Goal: Information Seeking & Learning: Find contact information

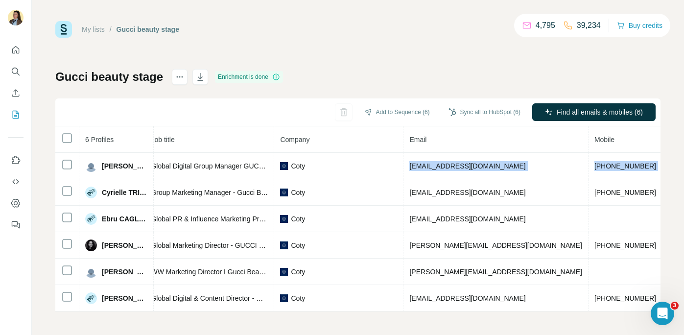
scroll to position [0, 213]
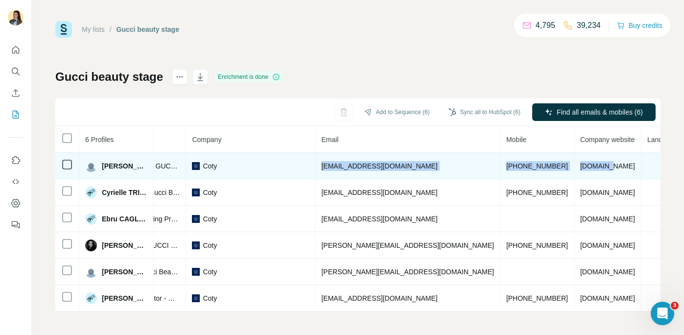
drag, startPoint x: 543, startPoint y: 166, endPoint x: 445, endPoint y: 167, distance: 98.4
click at [445, 167] on td "[EMAIL_ADDRESS][DOMAIN_NAME]" at bounding box center [407, 166] width 185 height 26
copy span "[EMAIL_ADDRESS][DOMAIN_NAME]"
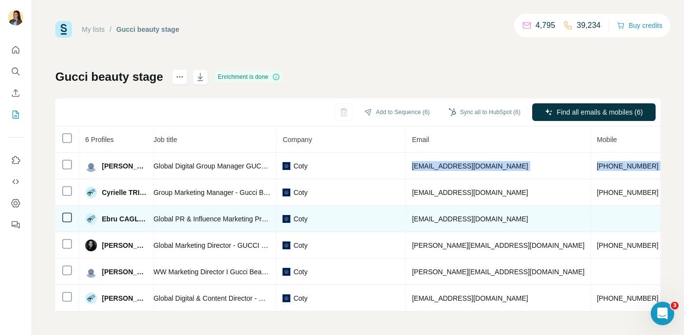
scroll to position [0, 92]
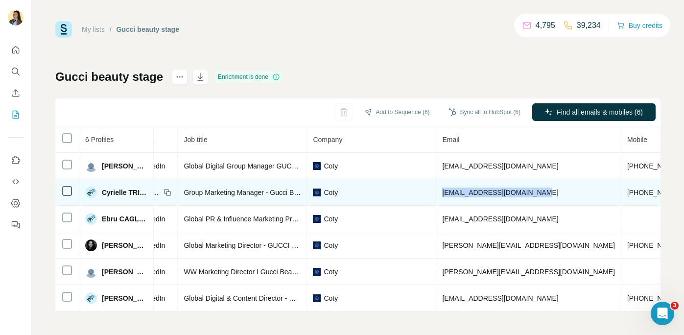
drag, startPoint x: 451, startPoint y: 192, endPoint x: 539, endPoint y: 190, distance: 87.2
click at [540, 192] on td "[EMAIL_ADDRESS][DOMAIN_NAME]" at bounding box center [528, 192] width 185 height 26
copy span "[EMAIL_ADDRESS][DOMAIN_NAME]"
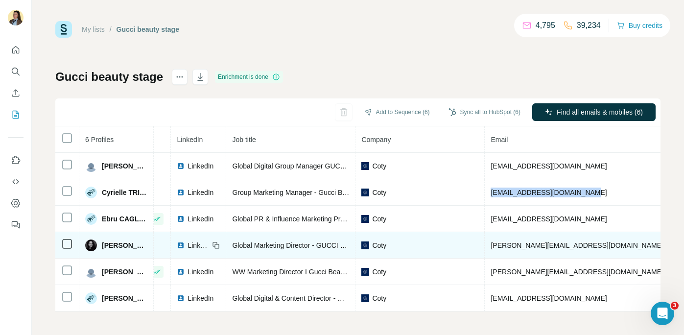
scroll to position [0, 40]
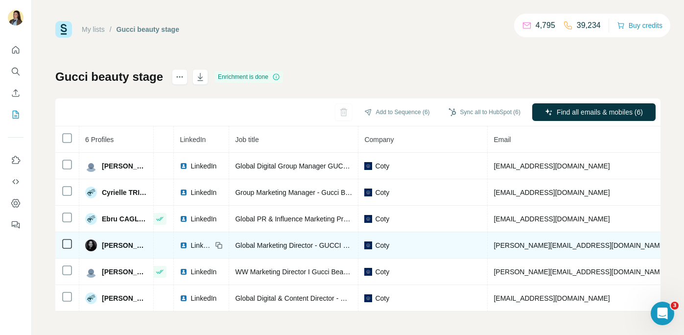
click at [201, 244] on span "LinkedIn" at bounding box center [201, 245] width 22 height 10
drag, startPoint x: 500, startPoint y: 245, endPoint x: 589, endPoint y: 245, distance: 88.1
click at [590, 245] on td "[PERSON_NAME][EMAIL_ADDRESS][DOMAIN_NAME]" at bounding box center [580, 245] width 185 height 26
copy span "[PERSON_NAME][EMAIL_ADDRESS][DOMAIN_NAME]"
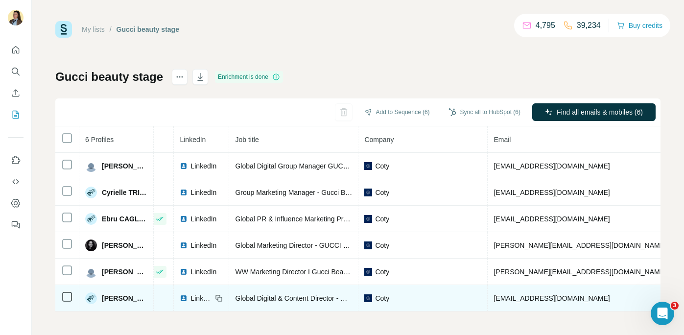
click at [207, 299] on span "LinkedIn" at bounding box center [201, 298] width 22 height 10
drag, startPoint x: 502, startPoint y: 298, endPoint x: 594, endPoint y: 297, distance: 91.6
click at [596, 297] on td "[EMAIL_ADDRESS][DOMAIN_NAME]" at bounding box center [580, 298] width 185 height 26
copy span "[EMAIL_ADDRESS][DOMAIN_NAME]"
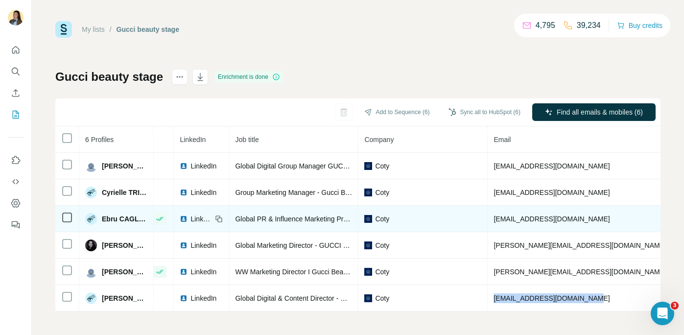
scroll to position [0, 0]
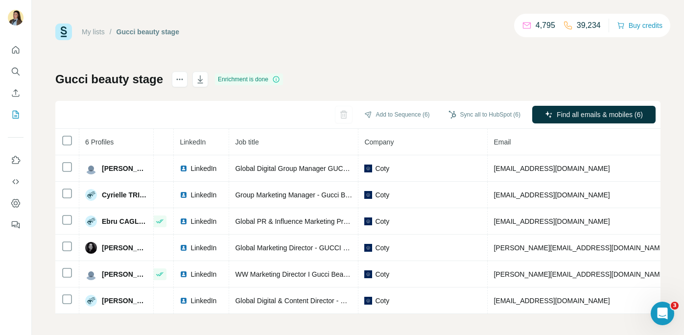
click at [359, 61] on div "My lists / Gucci beauty stage 4,795 39,234 Buy credits Gucci beauty stage Enric…" at bounding box center [357, 169] width 605 height 290
click at [18, 115] on icon "My lists" at bounding box center [16, 115] width 6 height 8
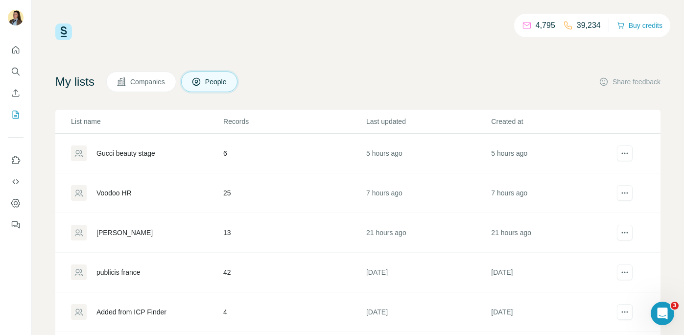
click at [121, 158] on div "Gucci beauty stage" at bounding box center [125, 153] width 59 height 10
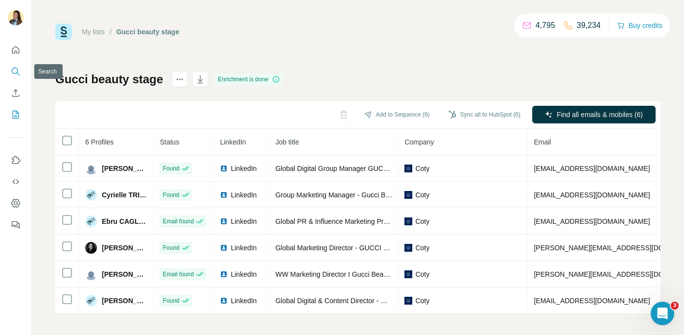
click at [15, 70] on icon "Search" at bounding box center [16, 72] width 10 height 10
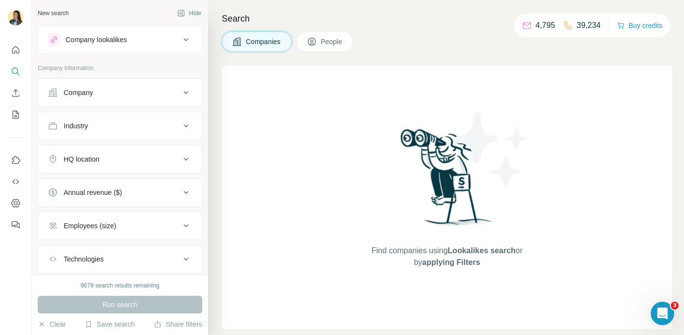
click at [95, 89] on div "Company" at bounding box center [114, 93] width 132 height 10
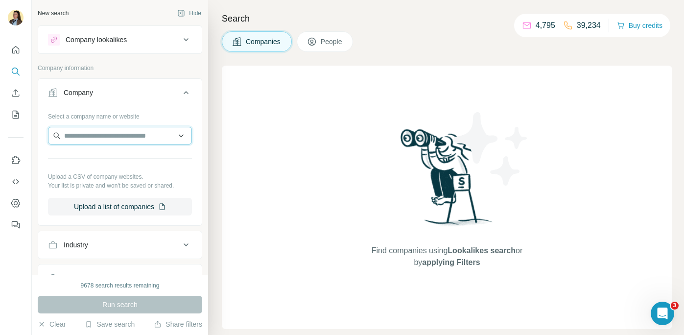
click at [85, 141] on input "text" at bounding box center [120, 136] width 144 height 18
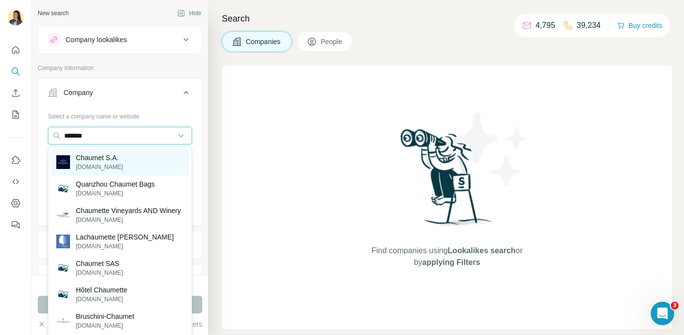
type input "*******"
click at [102, 163] on p "[DOMAIN_NAME]" at bounding box center [99, 167] width 47 height 9
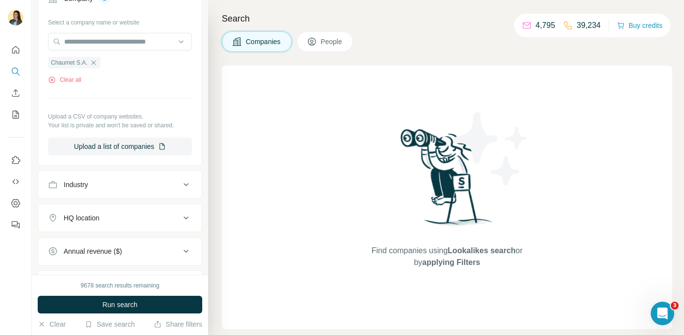
scroll to position [78, 0]
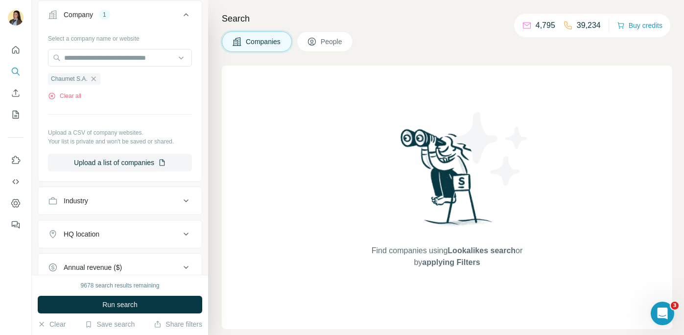
click at [320, 45] on button "People" at bounding box center [325, 41] width 57 height 21
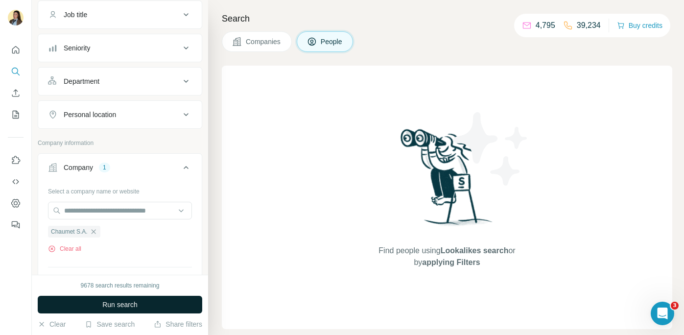
click at [145, 302] on button "Run search" at bounding box center [120, 305] width 165 height 18
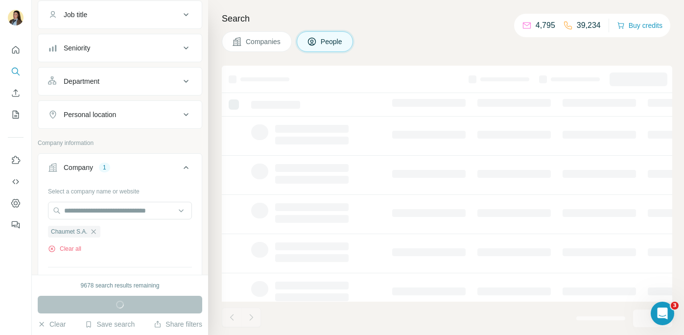
click at [265, 46] on span "Companies" at bounding box center [264, 42] width 36 height 10
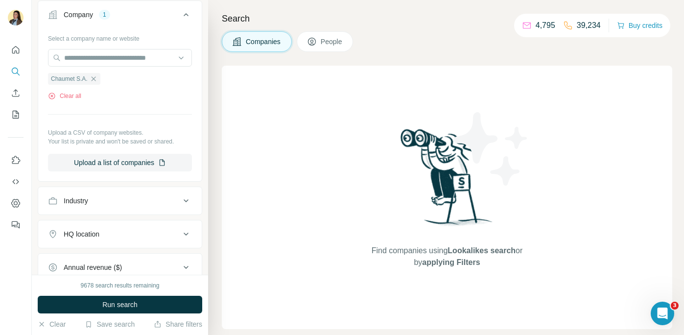
click at [327, 40] on span "People" at bounding box center [332, 42] width 23 height 10
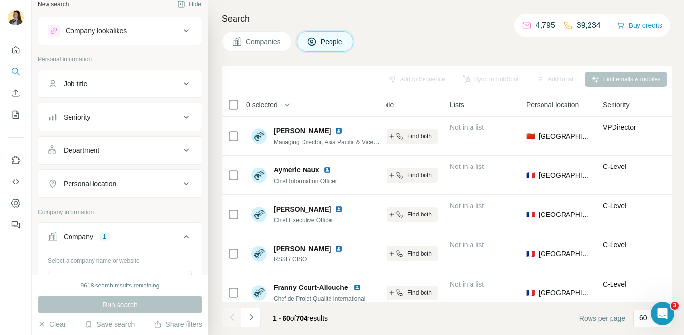
scroll to position [7, 0]
click at [122, 155] on div "Department" at bounding box center [114, 152] width 132 height 10
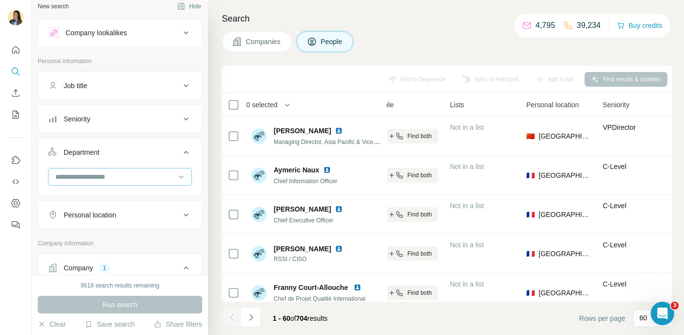
click at [145, 175] on input at bounding box center [114, 176] width 121 height 11
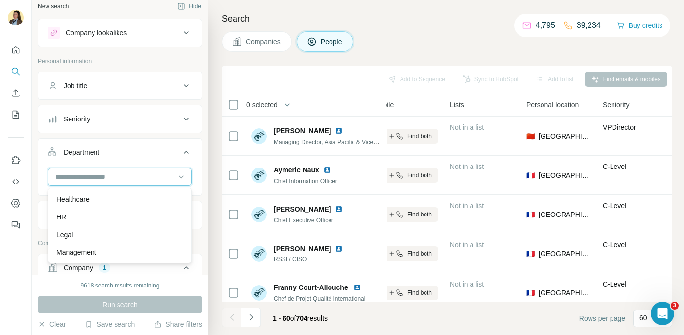
scroll to position [178, 0]
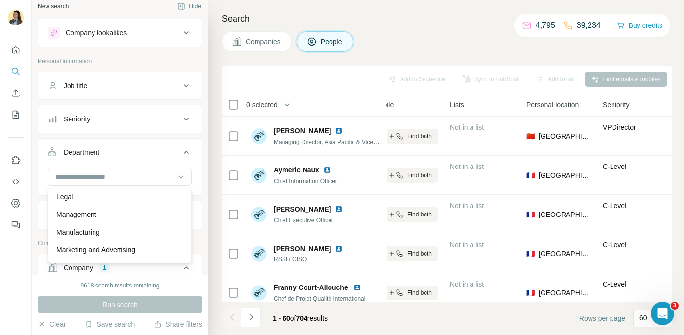
drag, startPoint x: 120, startPoint y: 253, endPoint x: 127, endPoint y: 240, distance: 14.3
click at [120, 253] on p "Marketing and Advertising" at bounding box center [95, 250] width 79 height 10
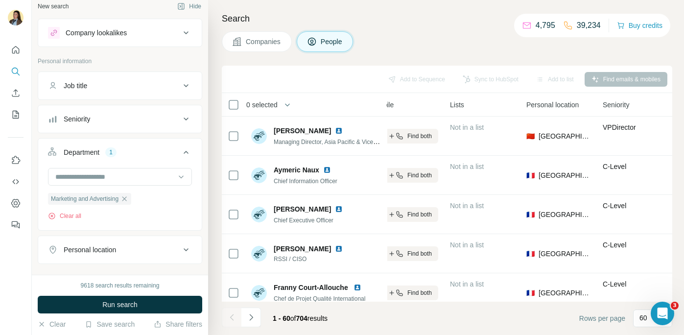
scroll to position [41, 0]
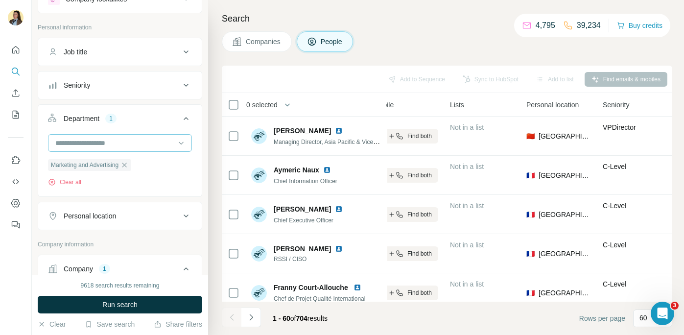
click at [143, 143] on input at bounding box center [114, 143] width 121 height 11
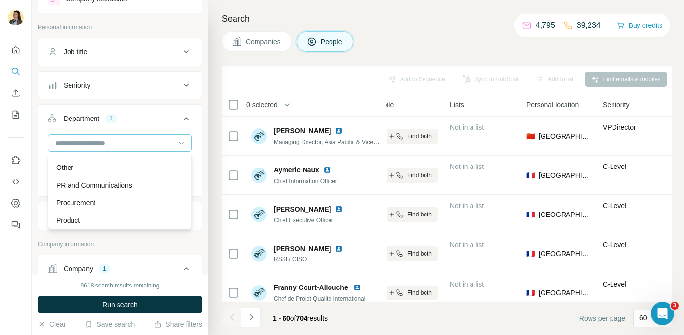
click at [127, 187] on p "PR and Communications" at bounding box center [94, 185] width 76 height 10
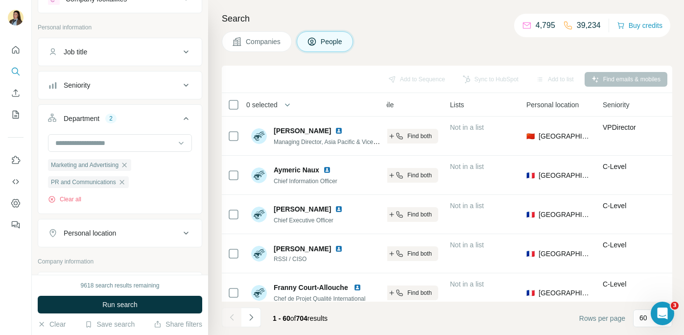
click at [132, 60] on button "Job title" at bounding box center [120, 52] width 164 height 24
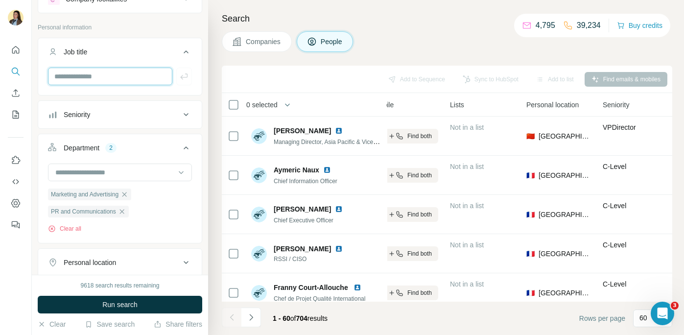
click at [110, 83] on input "text" at bounding box center [110, 77] width 124 height 18
type input "**********"
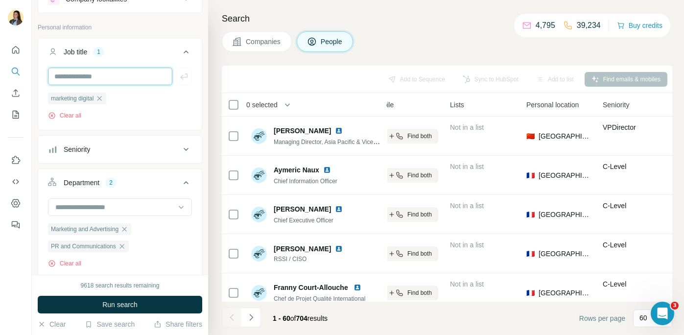
click at [95, 72] on input "text" at bounding box center [110, 77] width 124 height 18
type input "**********"
type input "*"
type input "**********"
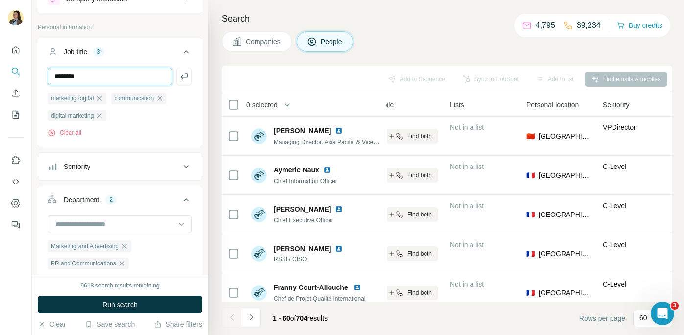
type input "*******"
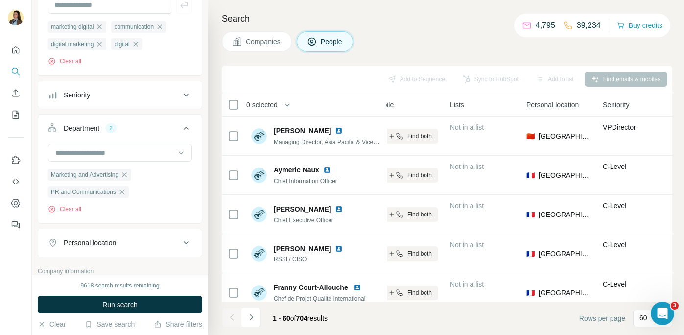
click at [119, 244] on div "Personal location" at bounding box center [114, 243] width 132 height 10
click at [106, 259] on input "text" at bounding box center [120, 268] width 144 height 18
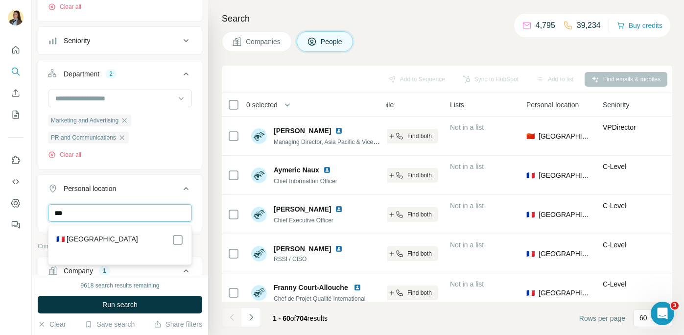
type input "***"
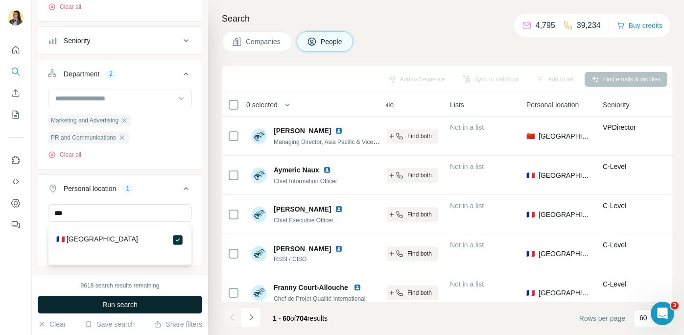
click at [147, 303] on button "Run search" at bounding box center [120, 305] width 165 height 18
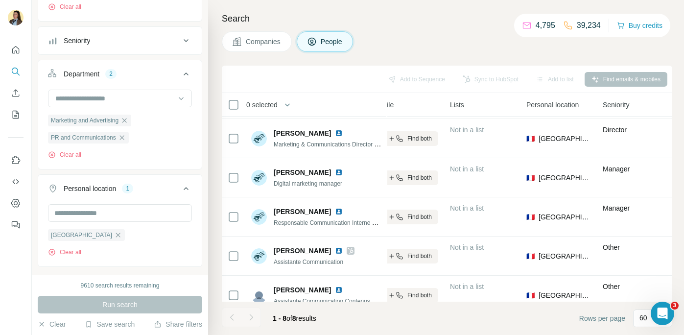
scroll to position [128, 205]
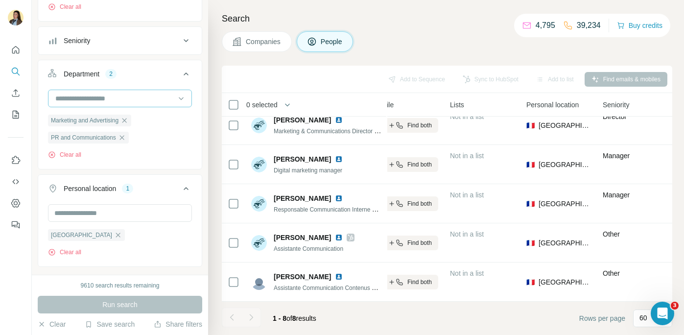
click at [134, 96] on input at bounding box center [114, 98] width 121 height 11
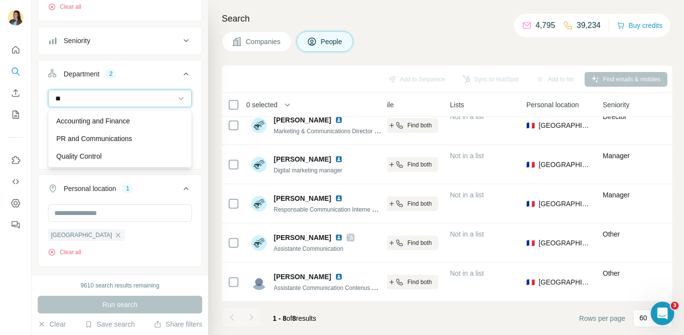
scroll to position [0, 0]
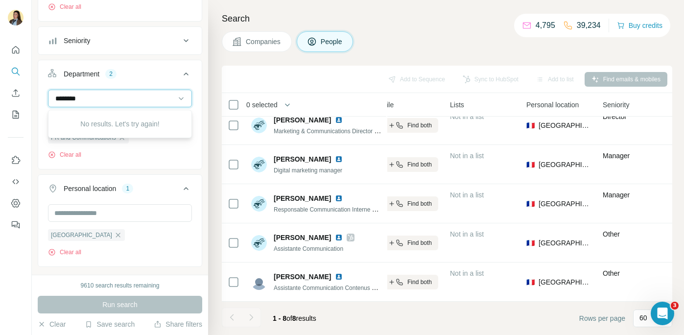
type input "*******"
click at [154, 83] on button "Department 2" at bounding box center [120, 75] width 164 height 27
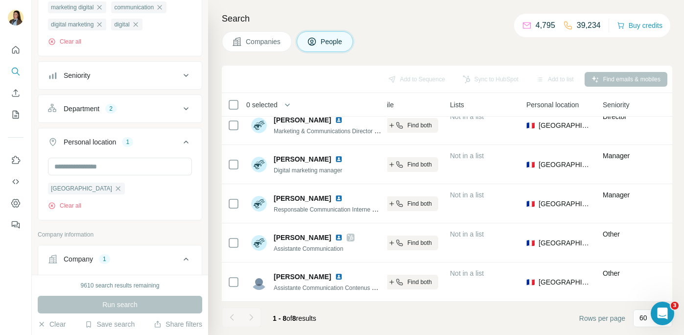
scroll to position [111, 0]
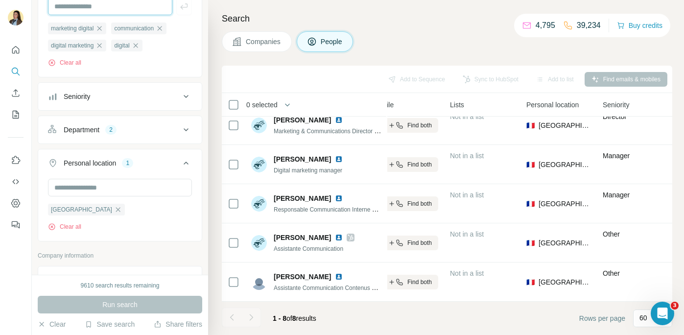
click at [118, 15] on input "text" at bounding box center [110, 7] width 124 height 18
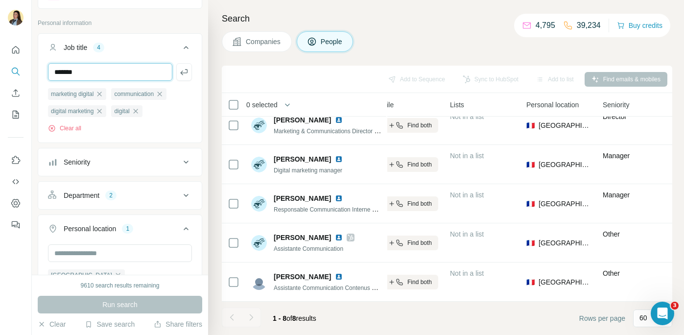
type input "*******"
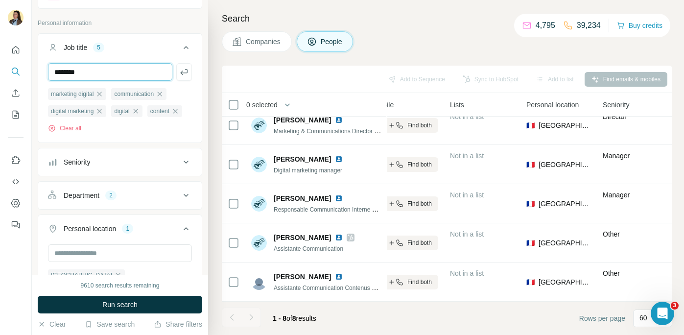
type input "********"
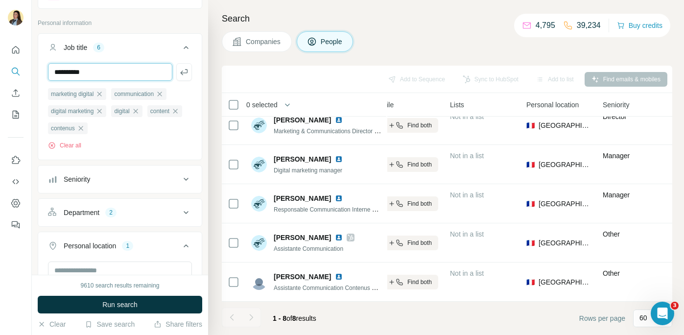
type input "*********"
click at [126, 305] on span "Run search" at bounding box center [119, 305] width 35 height 10
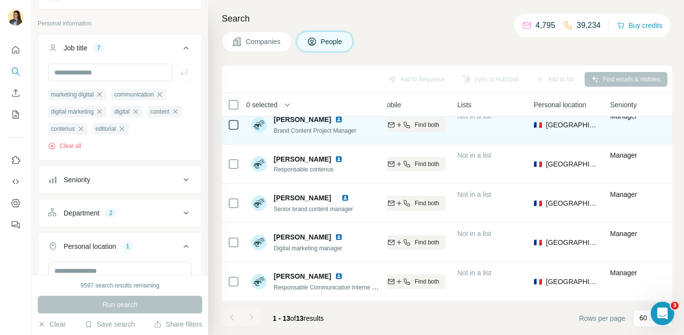
scroll to position [0, 197]
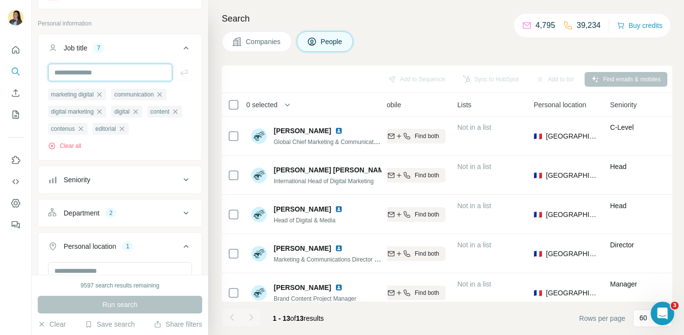
click at [111, 77] on input "text" at bounding box center [110, 73] width 124 height 18
type input "*****"
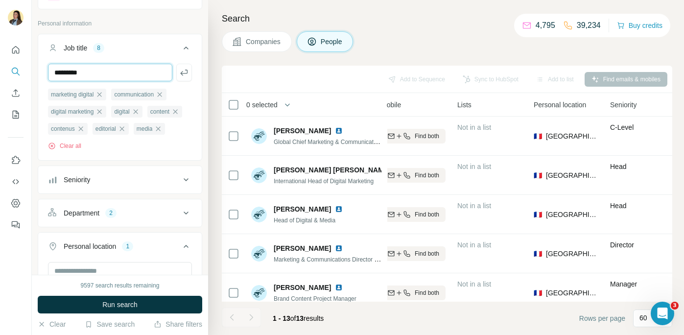
type input "*********"
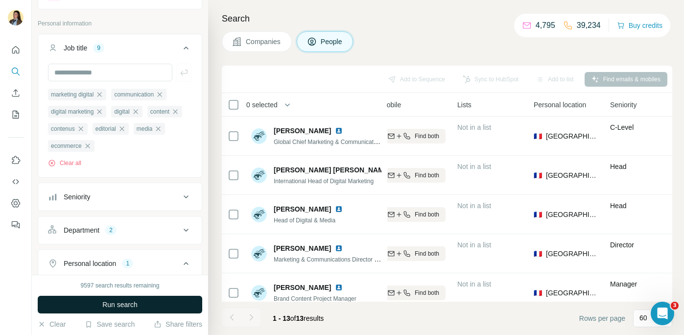
click at [120, 306] on span "Run search" at bounding box center [119, 305] width 35 height 10
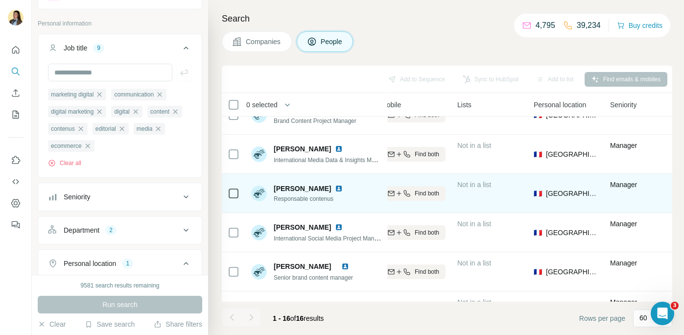
scroll to position [178, 197]
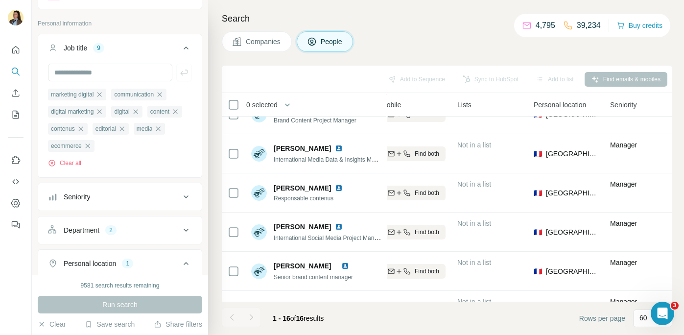
click at [166, 192] on div "Seniority" at bounding box center [114, 197] width 132 height 10
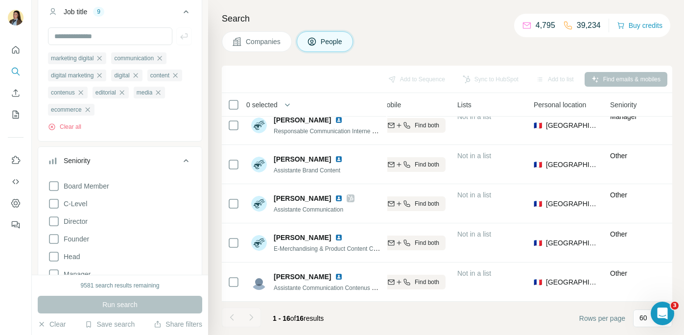
scroll to position [0, 197]
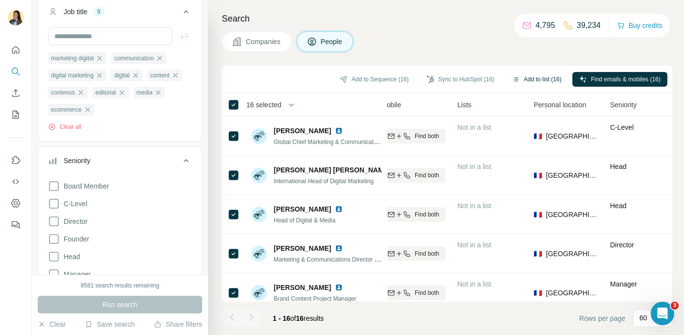
click at [537, 78] on button "Add to list (16)" at bounding box center [536, 79] width 63 height 15
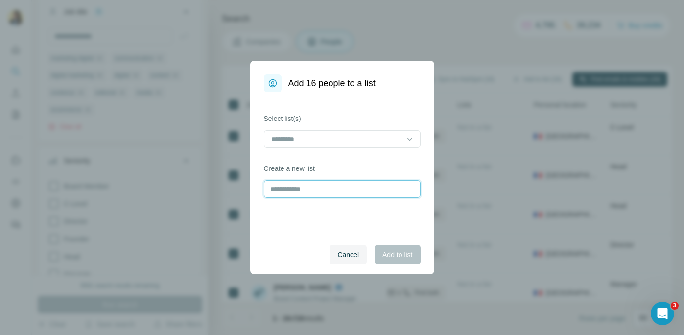
click at [338, 188] on input "text" at bounding box center [342, 189] width 157 height 18
type input "**********"
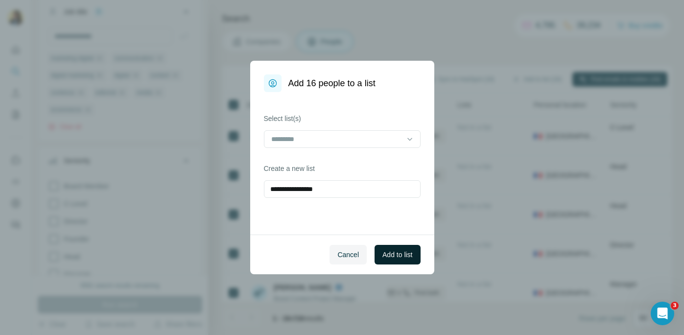
click at [393, 255] on span "Add to list" at bounding box center [397, 255] width 30 height 10
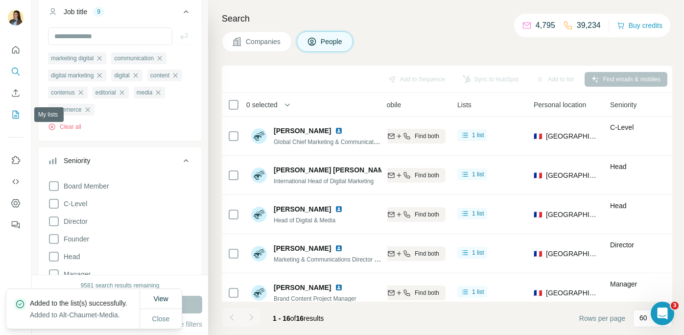
click at [16, 117] on icon "My lists" at bounding box center [16, 114] width 5 height 6
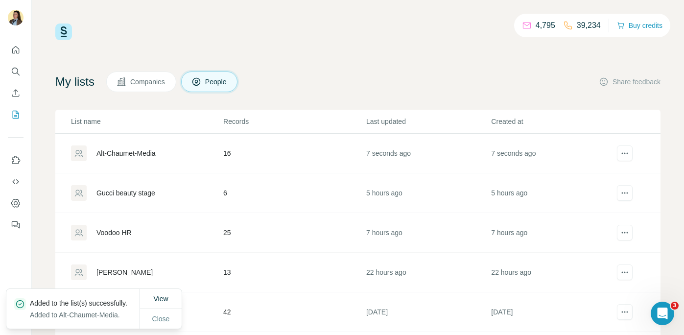
click at [128, 155] on div "Alt-Chaumet-Media" at bounding box center [125, 153] width 59 height 10
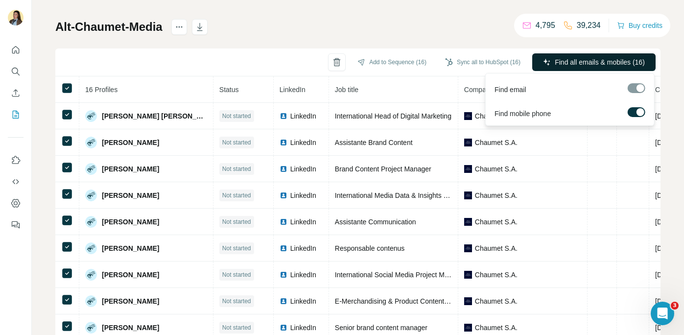
click at [576, 70] on button "Find all emails & mobiles (16)" at bounding box center [593, 62] width 123 height 18
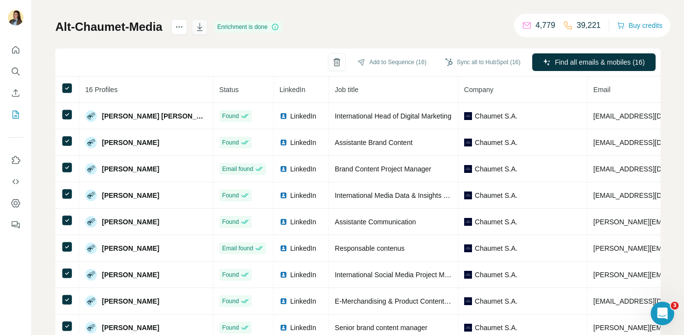
click at [204, 28] on icon "button" at bounding box center [200, 27] width 10 height 10
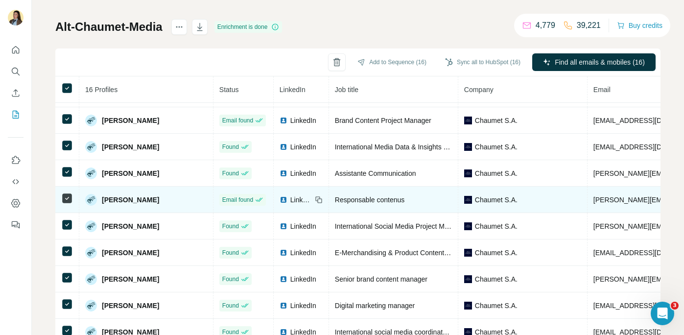
scroll to position [49, 0]
click at [280, 199] on div "LinkedIn" at bounding box center [296, 199] width 32 height 10
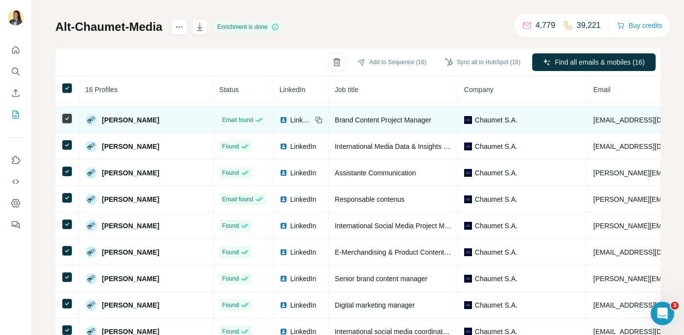
click at [290, 118] on span "LinkedIn" at bounding box center [301, 120] width 22 height 10
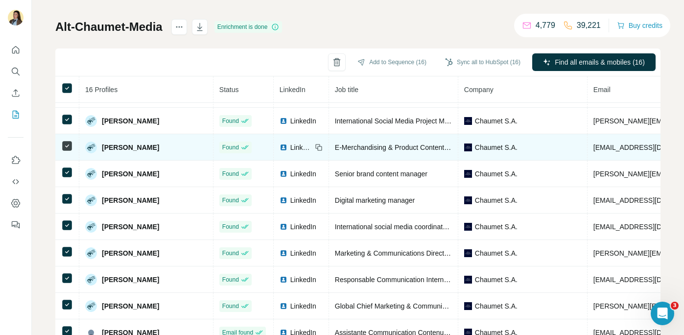
scroll to position [179, 0]
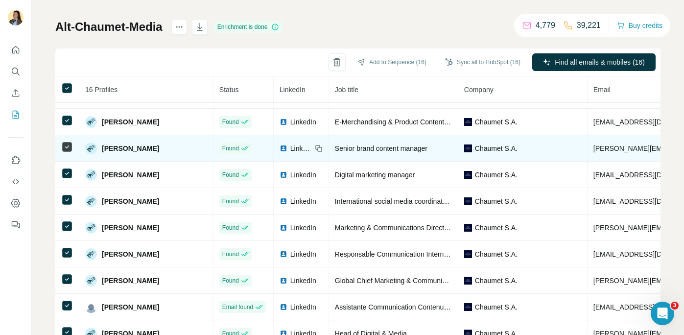
click at [290, 150] on span "LinkedIn" at bounding box center [301, 148] width 22 height 10
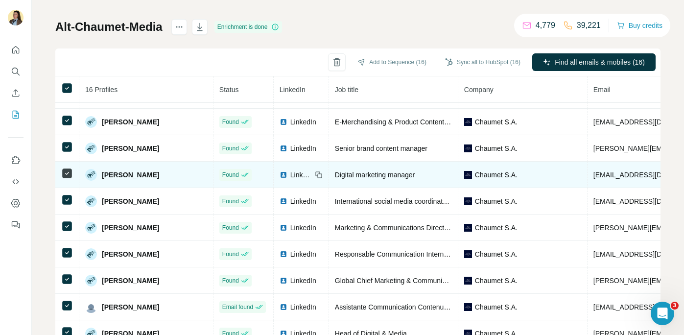
click at [290, 175] on span "LinkedIn" at bounding box center [301, 175] width 22 height 10
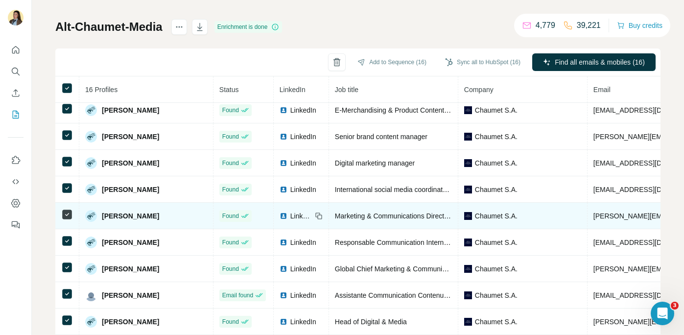
scroll to position [76, 0]
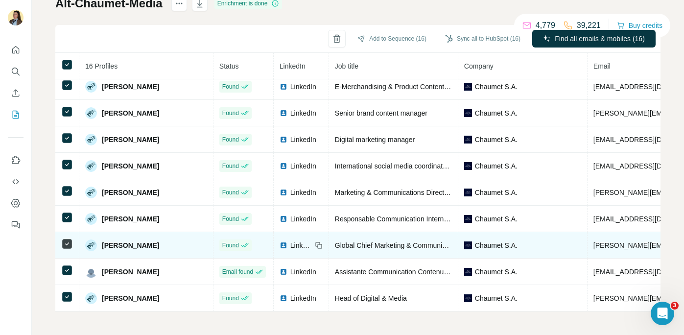
click at [290, 246] on span "LinkedIn" at bounding box center [301, 245] width 22 height 10
